Goal: Task Accomplishment & Management: Use online tool/utility

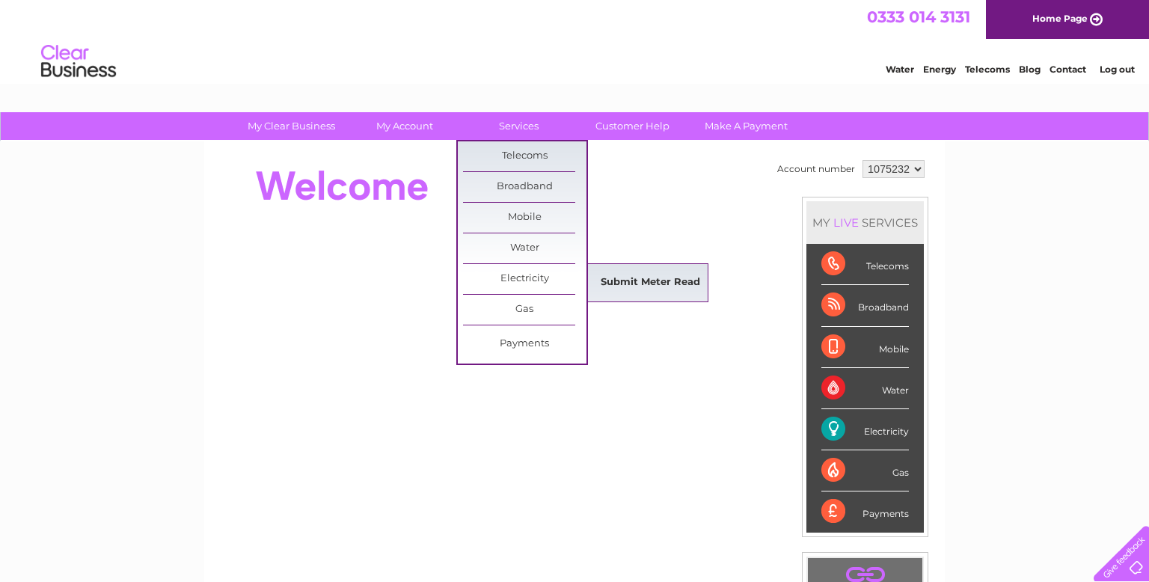
click at [613, 282] on link "Submit Meter Read" at bounding box center [650, 283] width 123 height 30
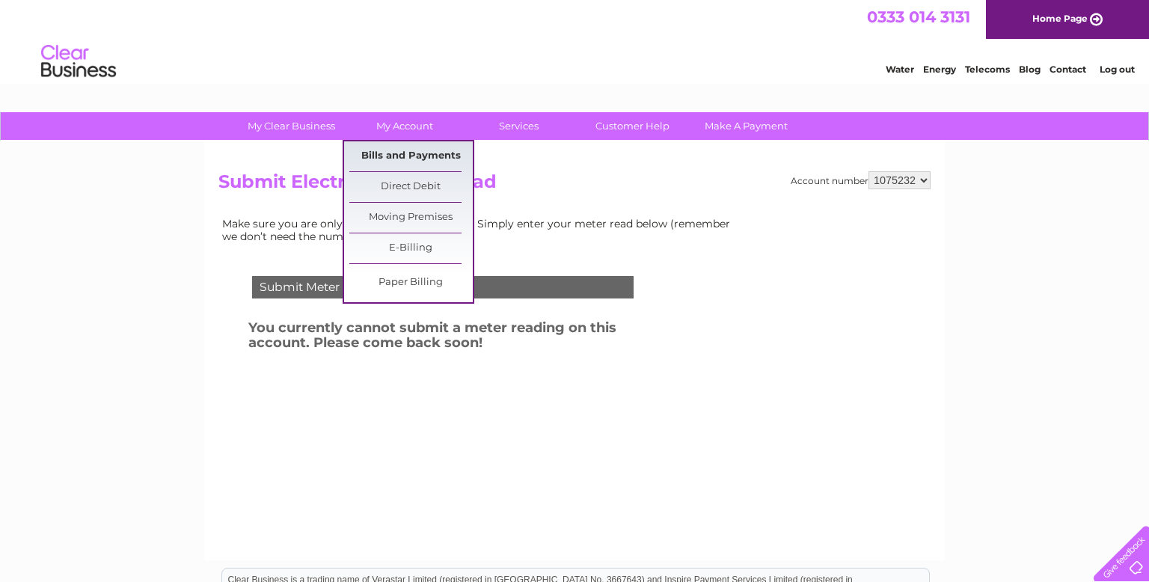
click at [396, 159] on link "Bills and Payments" at bounding box center [410, 156] width 123 height 30
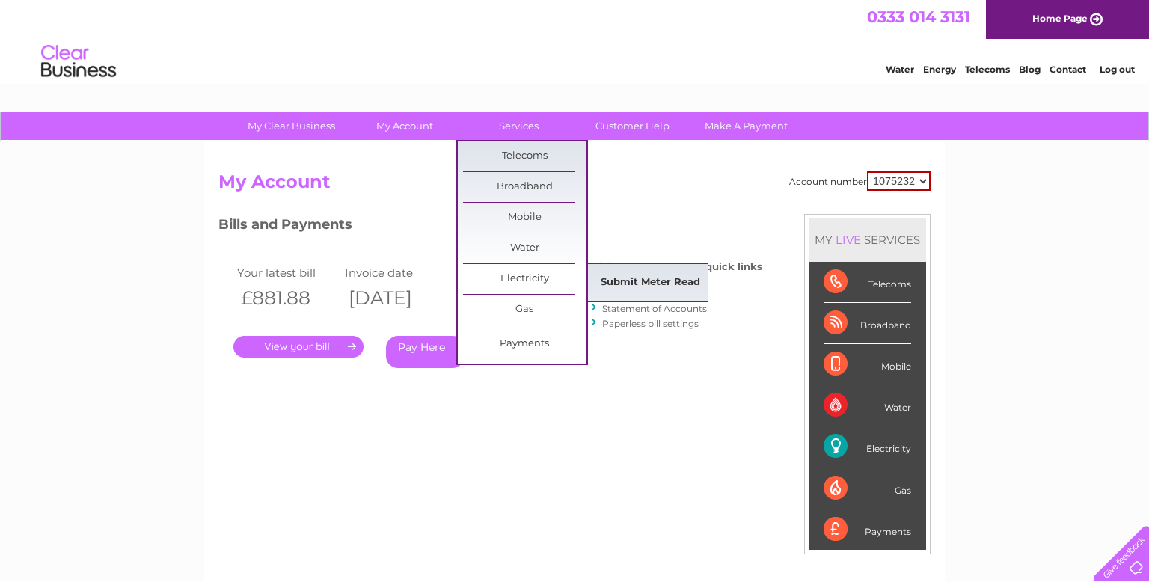
click at [621, 279] on link "Submit Meter Read" at bounding box center [650, 283] width 123 height 30
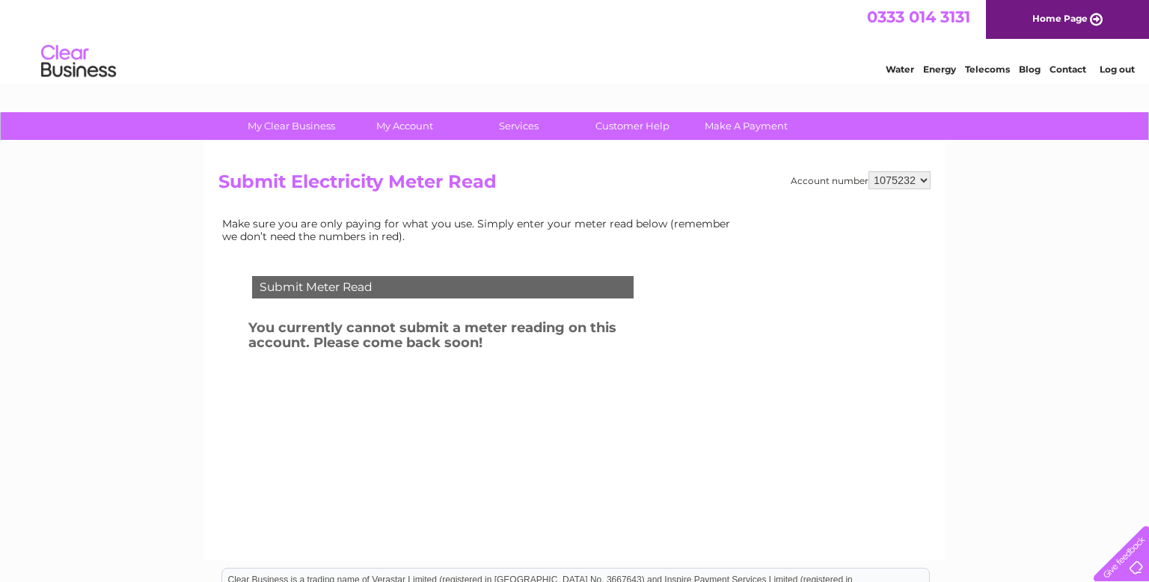
click at [1077, 69] on link "Contact" at bounding box center [1067, 69] width 37 height 11
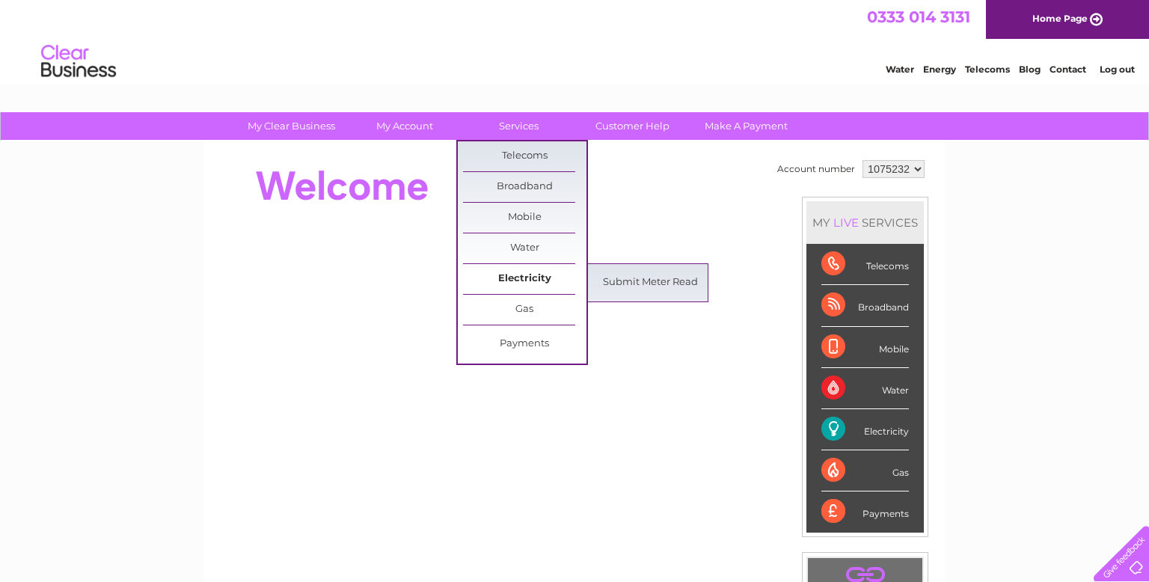
click at [510, 282] on link "Electricity" at bounding box center [524, 279] width 123 height 30
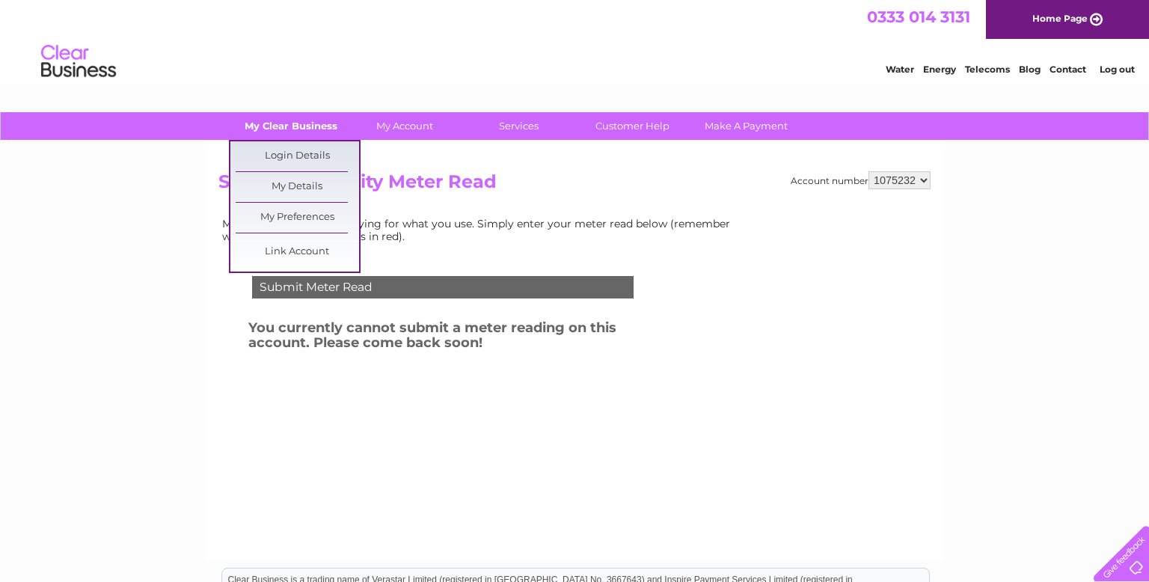
click at [269, 129] on link "My Clear Business" at bounding box center [291, 126] width 123 height 28
